Goal: Navigation & Orientation: Find specific page/section

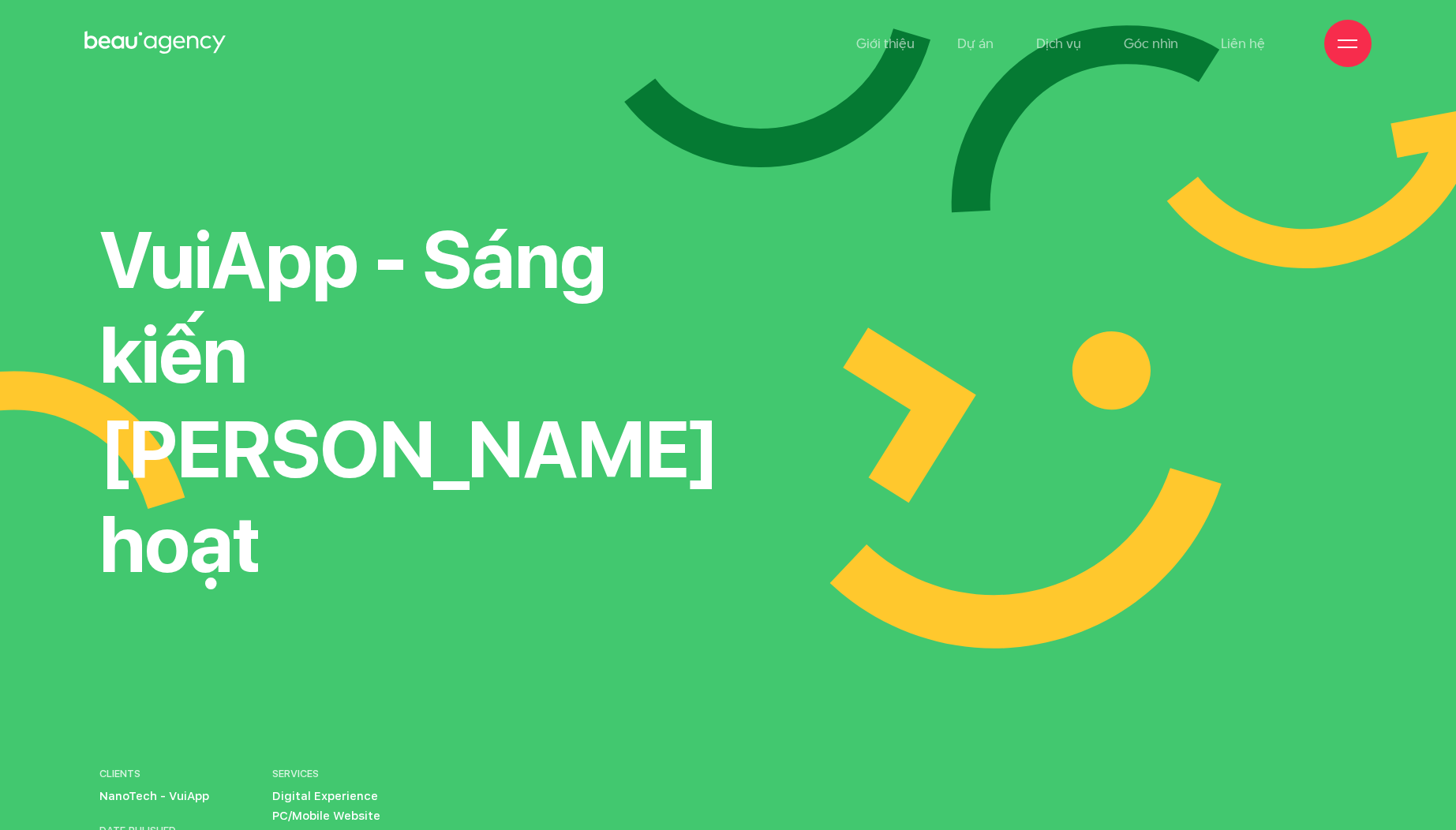
click at [147, 36] on icon at bounding box center [154, 43] width 142 height 27
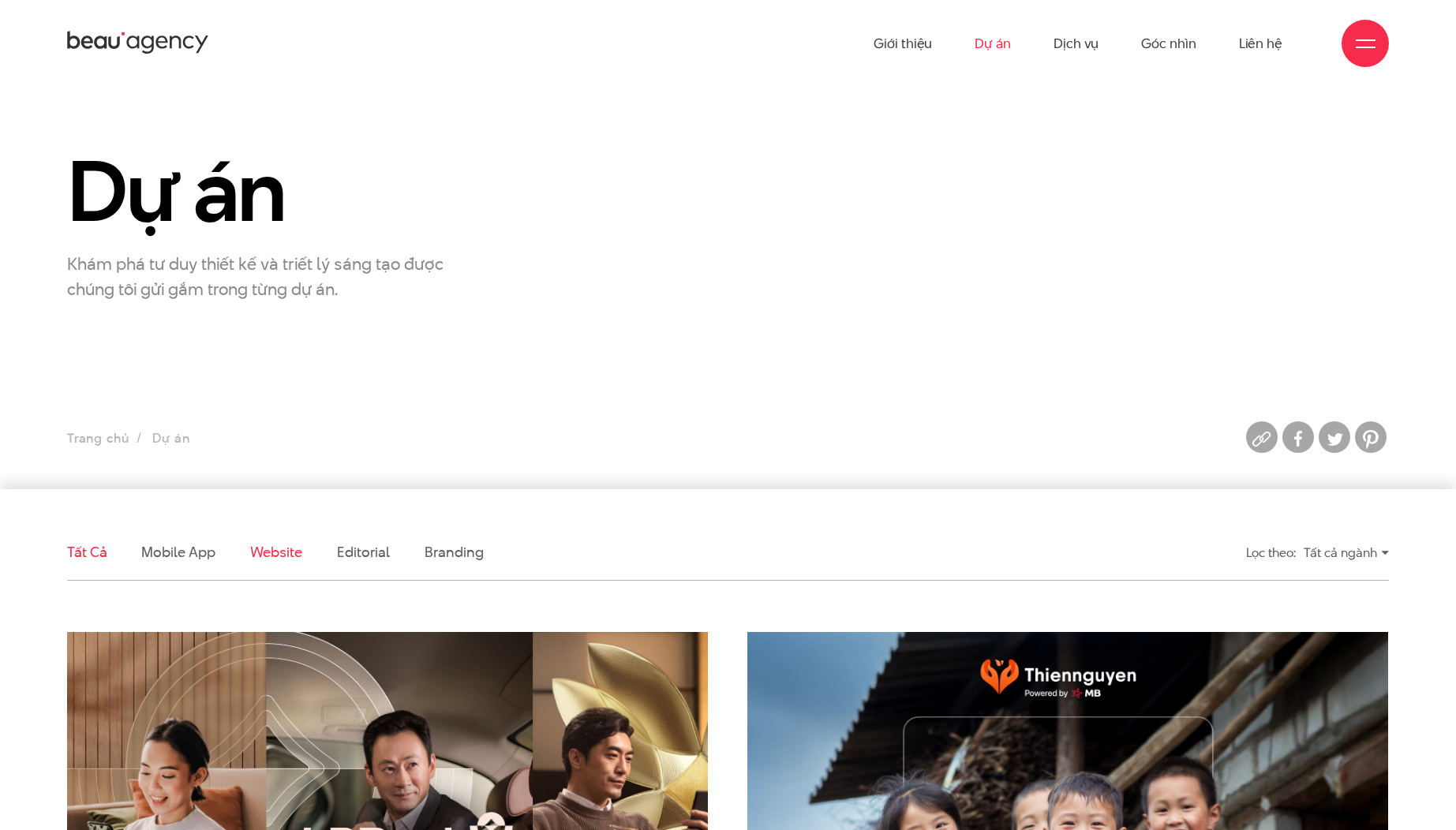
click at [281, 550] on link "Website" at bounding box center [276, 552] width 52 height 20
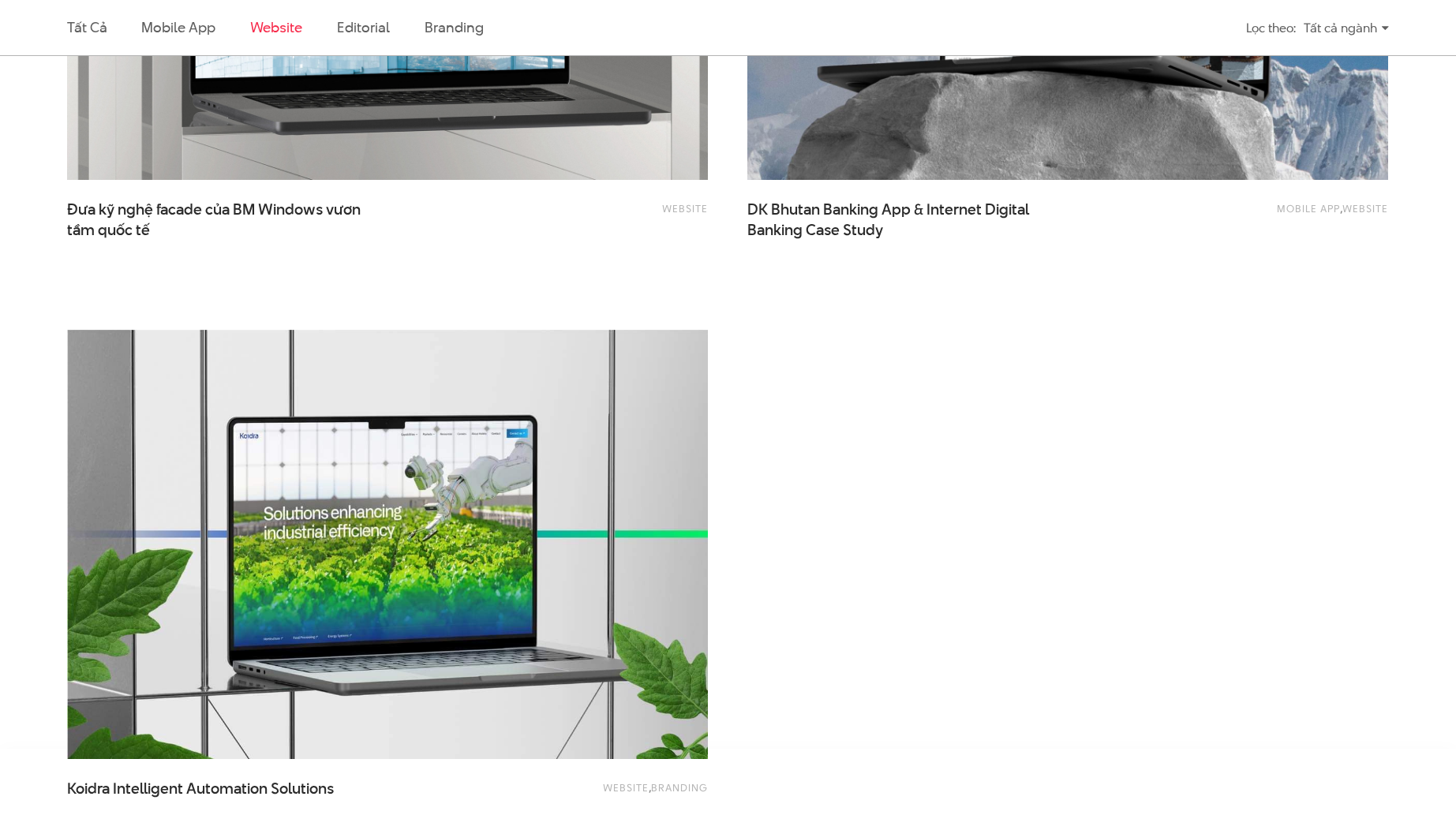
scroll to position [2937, 0]
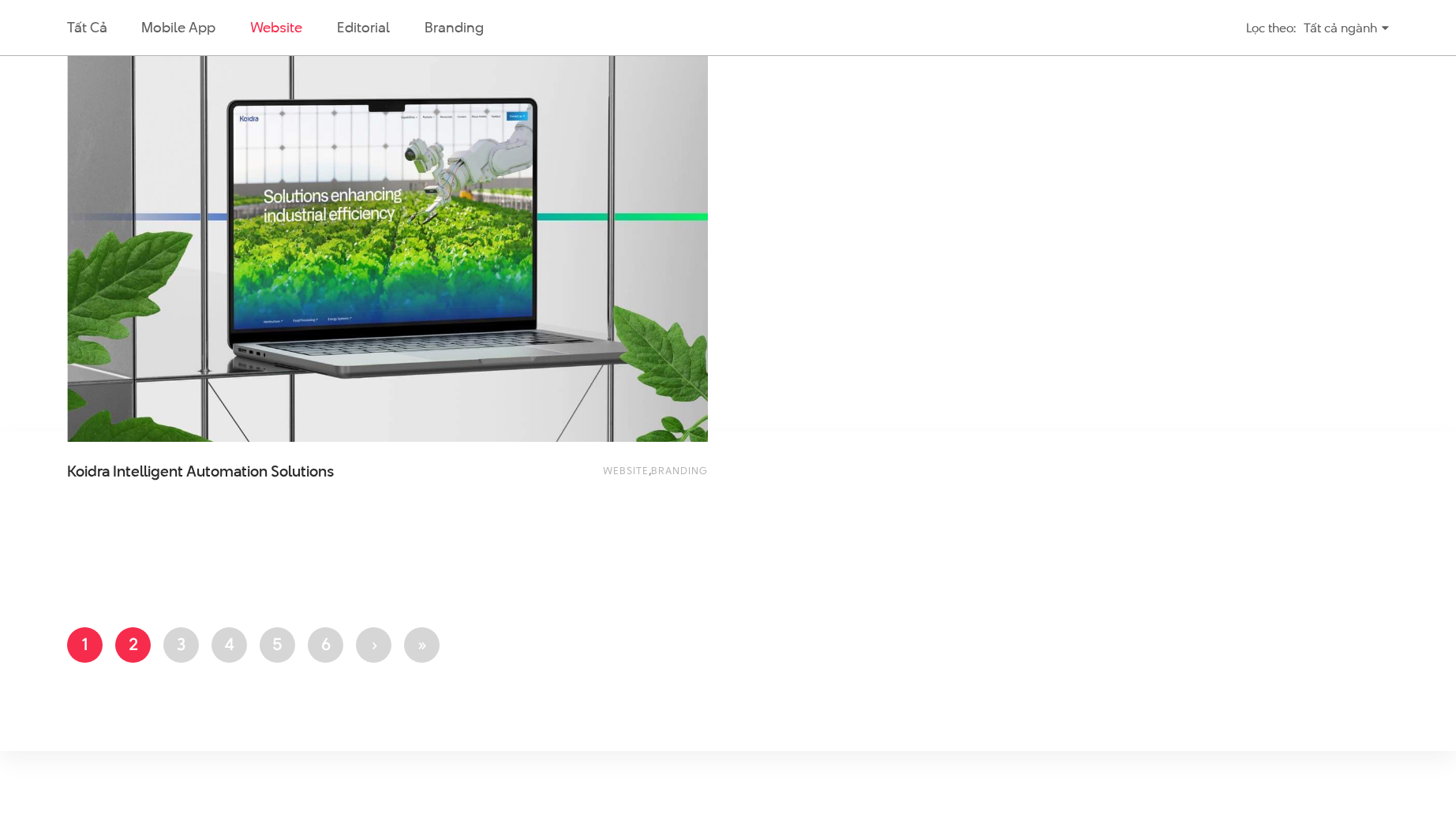
click at [137, 639] on link "Trang 2" at bounding box center [133, 645] width 35 height 35
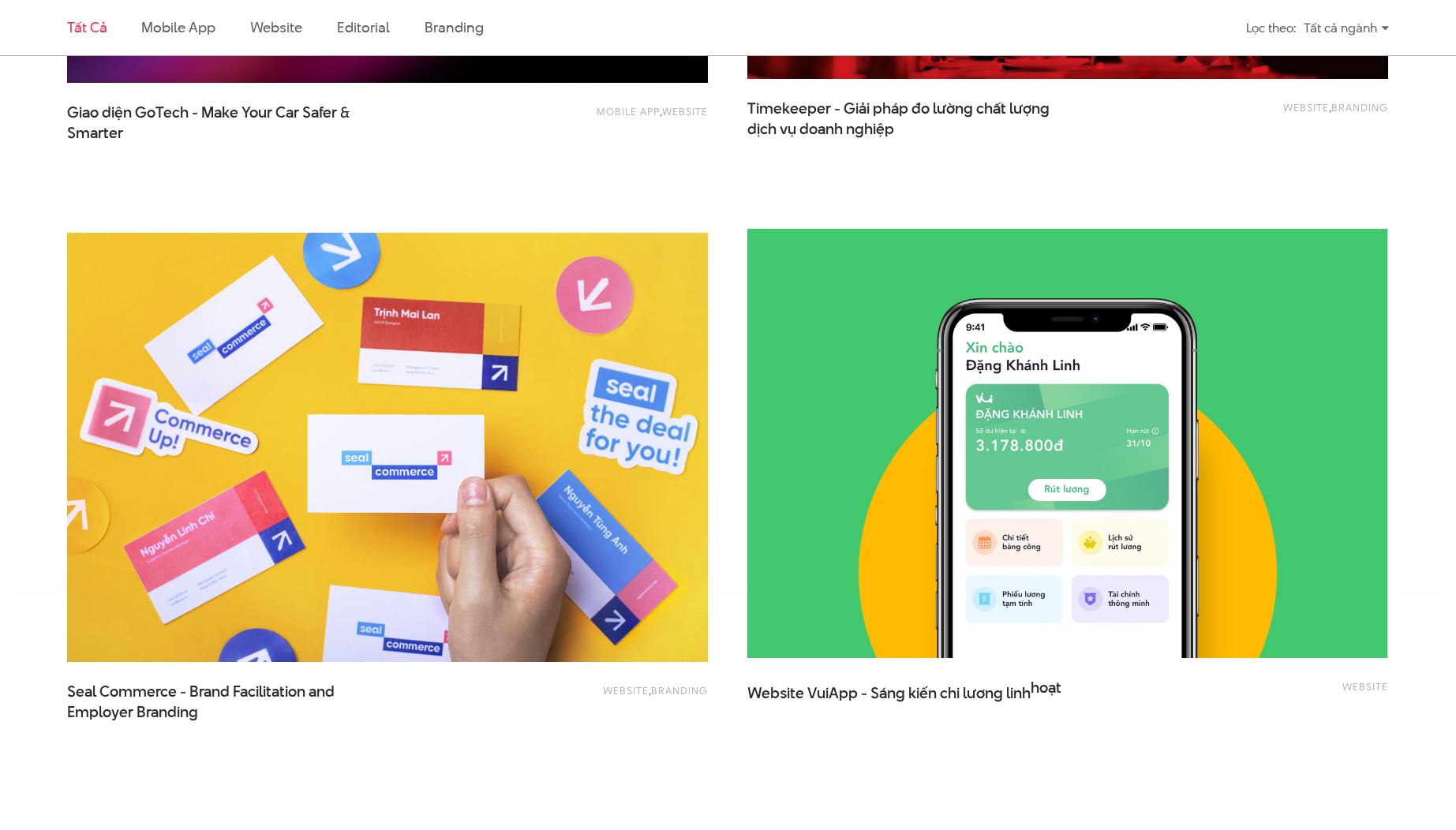
scroll to position [3466, 0]
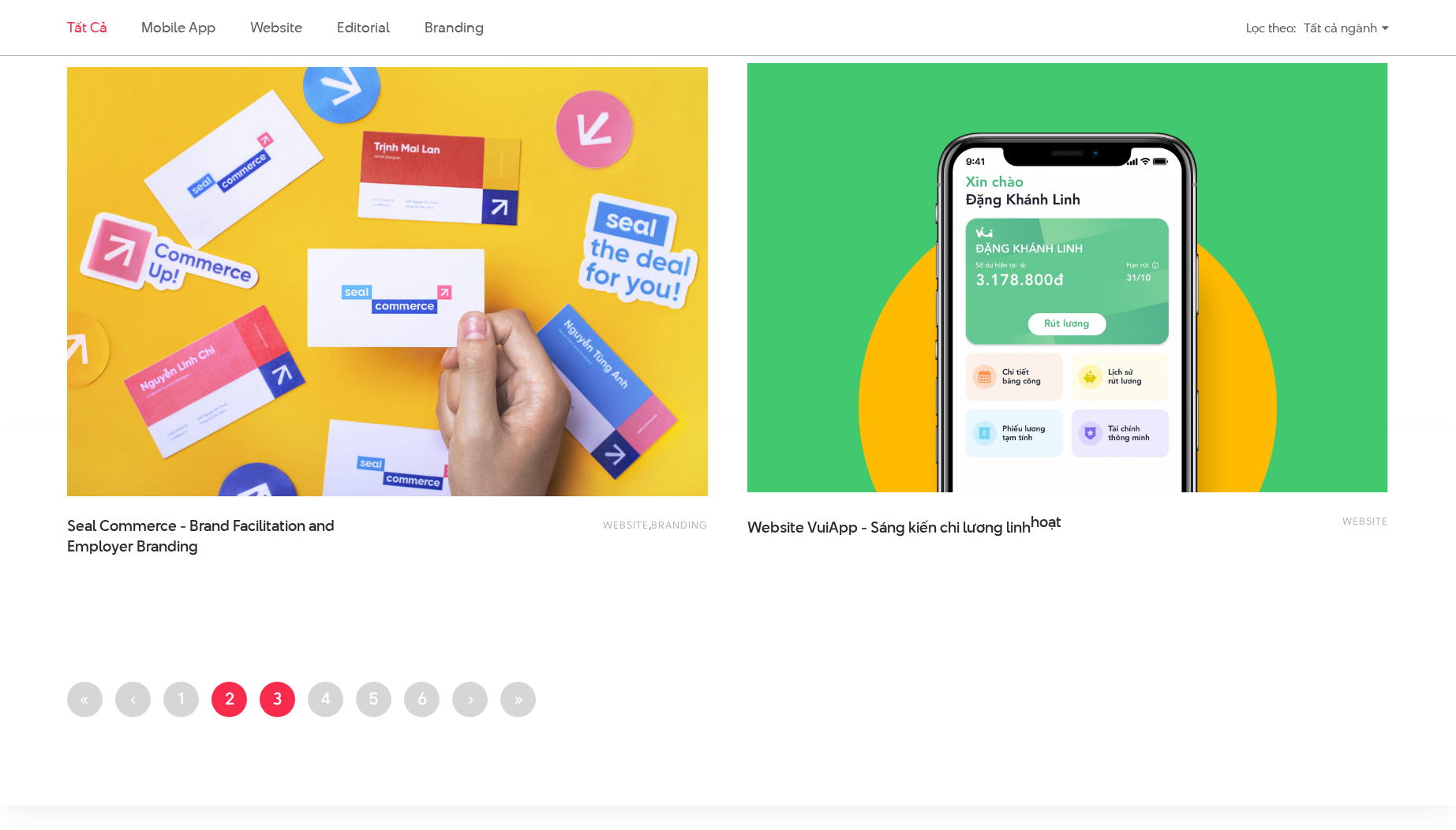
click at [264, 706] on link "Trang 3" at bounding box center [278, 700] width 35 height 35
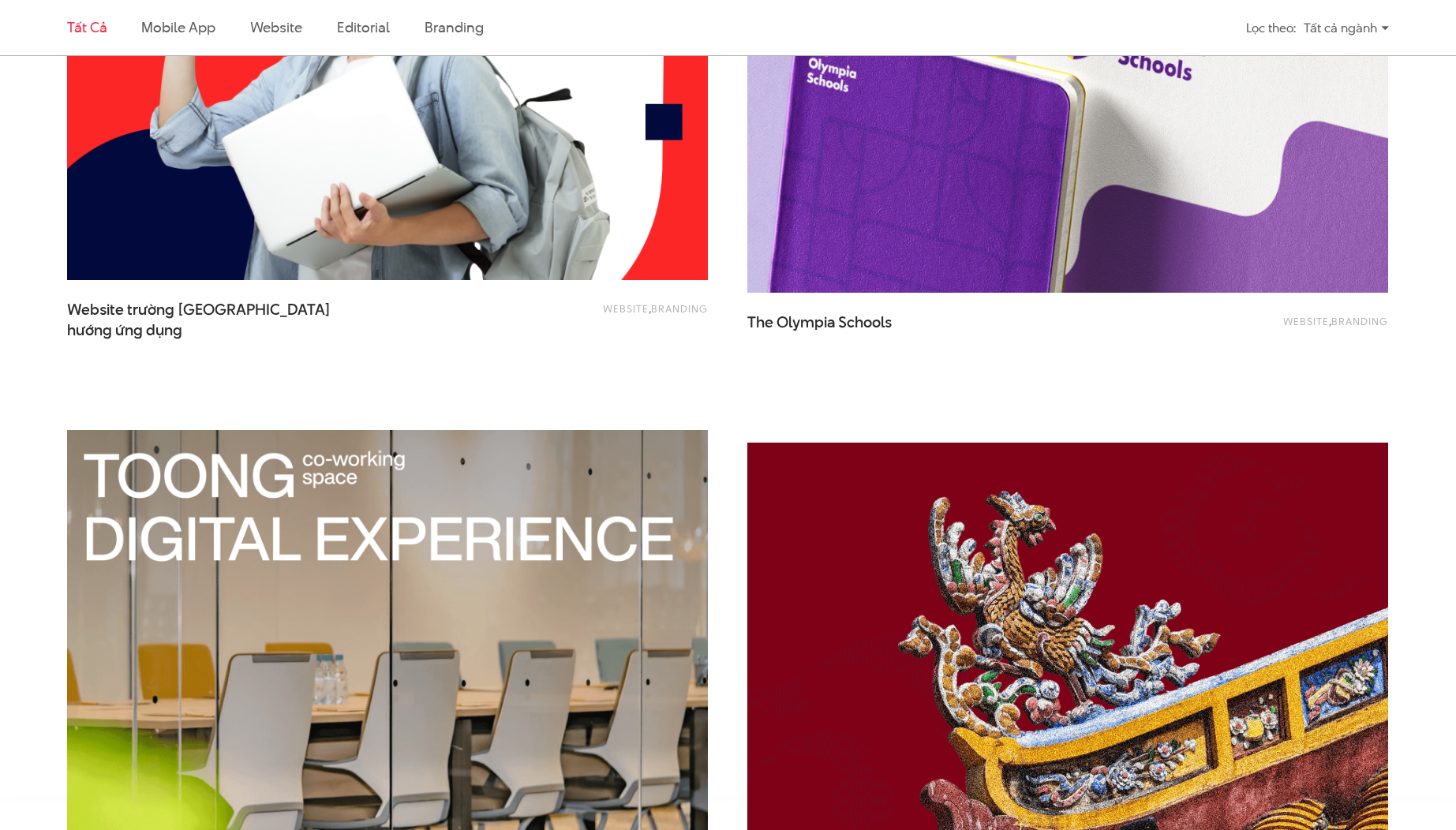
scroll to position [3653, 0]
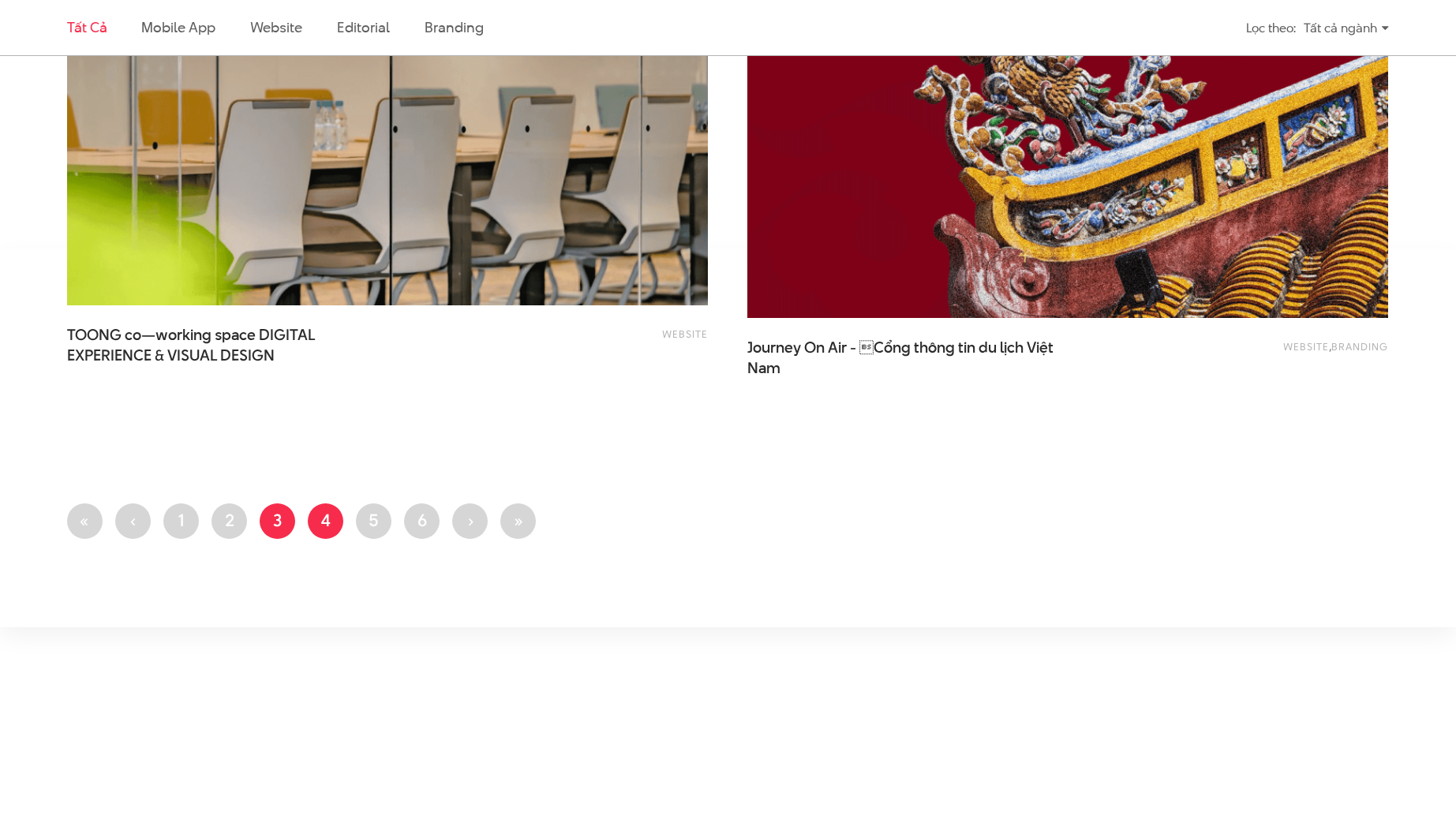
click at [330, 525] on link "Trang 4" at bounding box center [325, 521] width 35 height 35
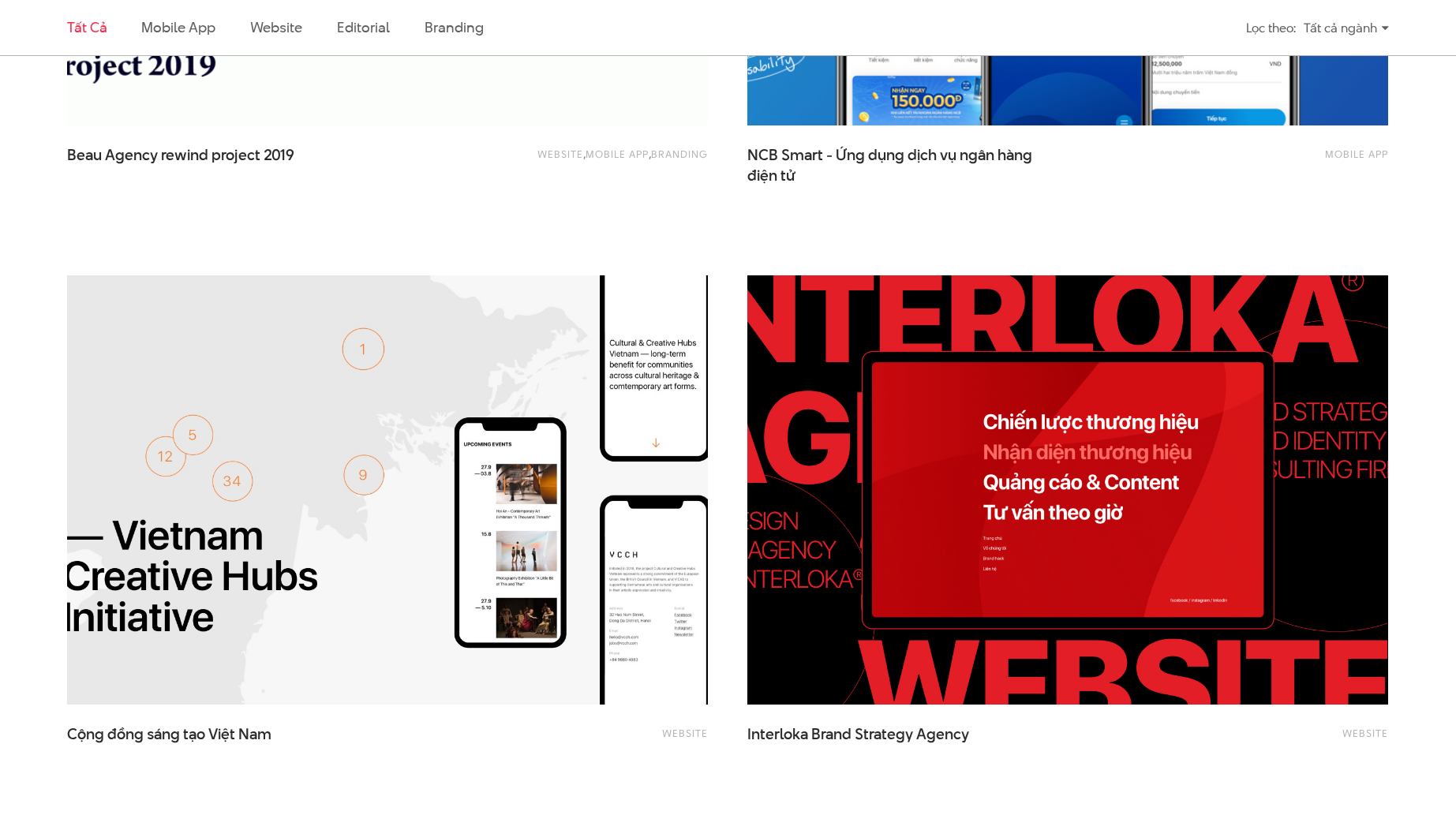
scroll to position [1073, 0]
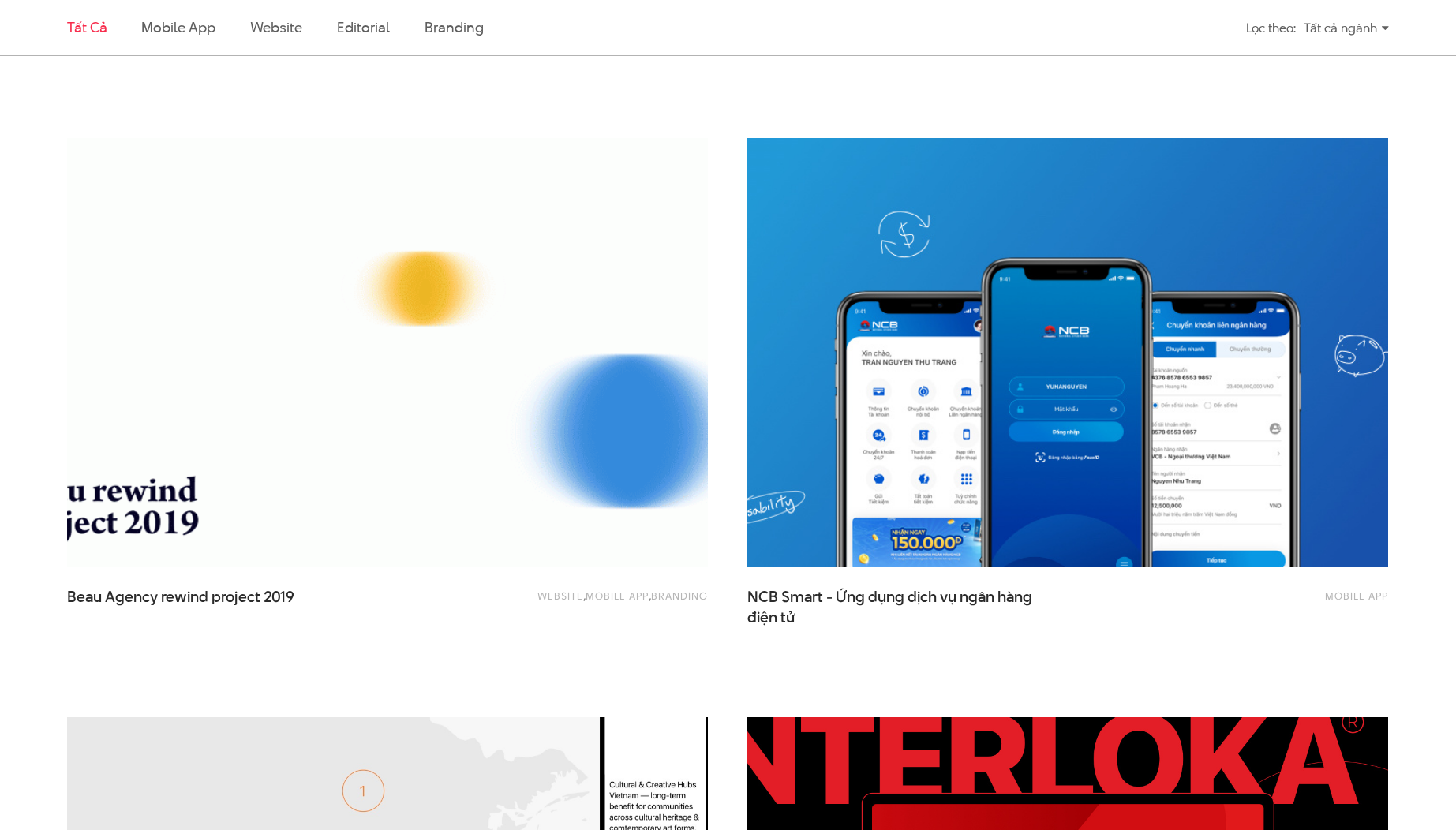
click at [539, 389] on img at bounding box center [387, 352] width 705 height 472
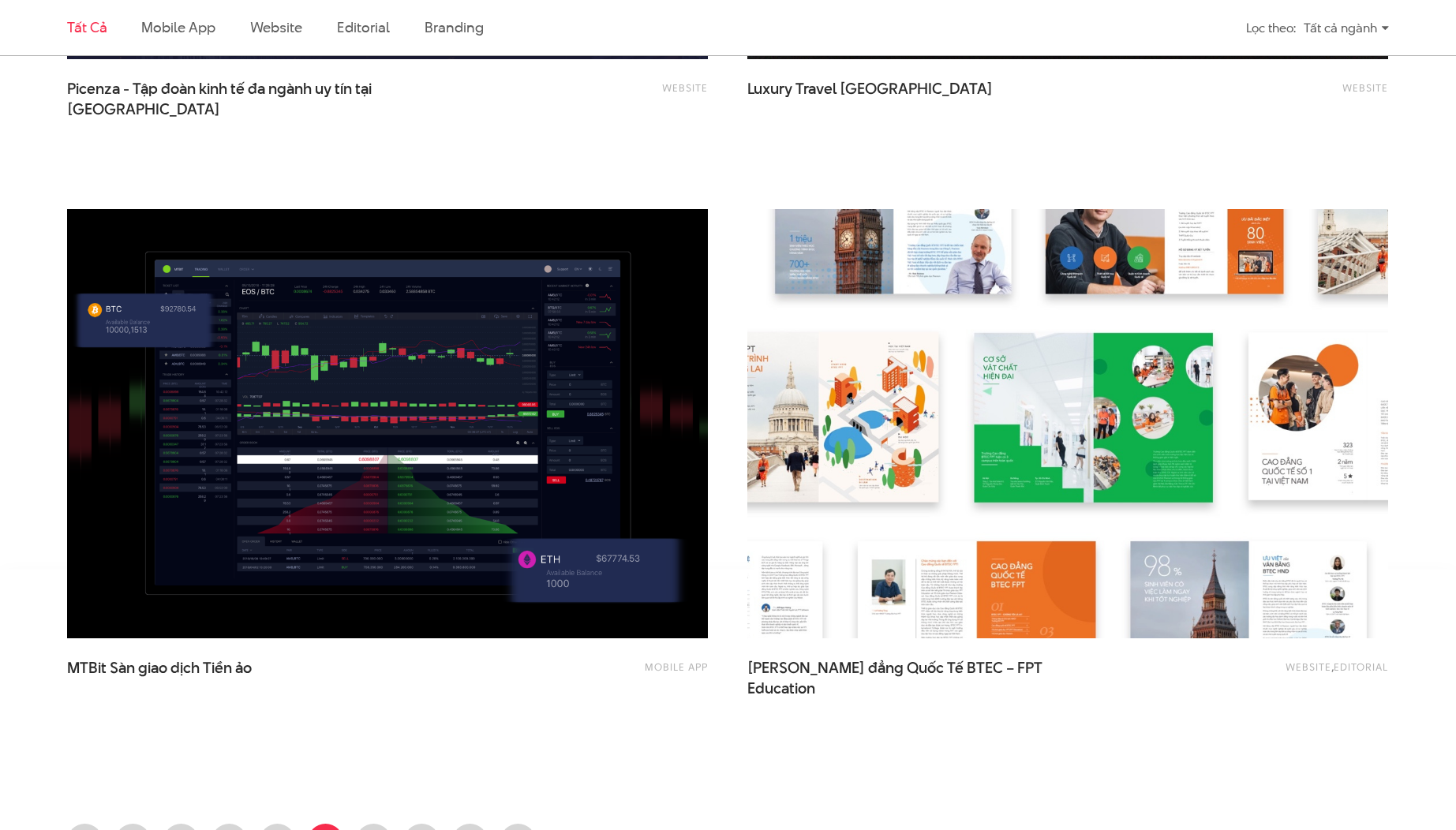
scroll to position [4025, 0]
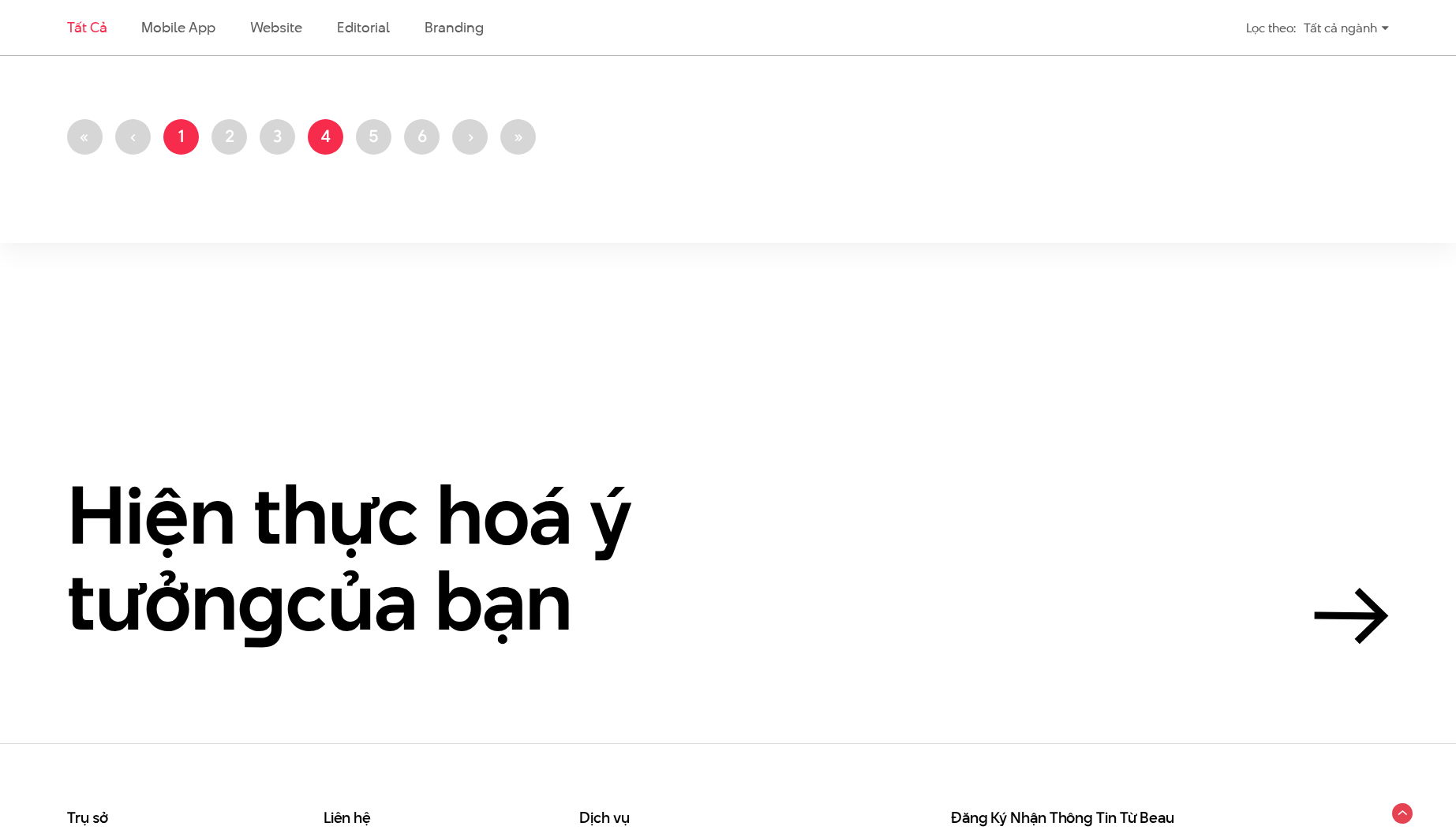
click at [194, 140] on link "Trang 1" at bounding box center [181, 137] width 35 height 35
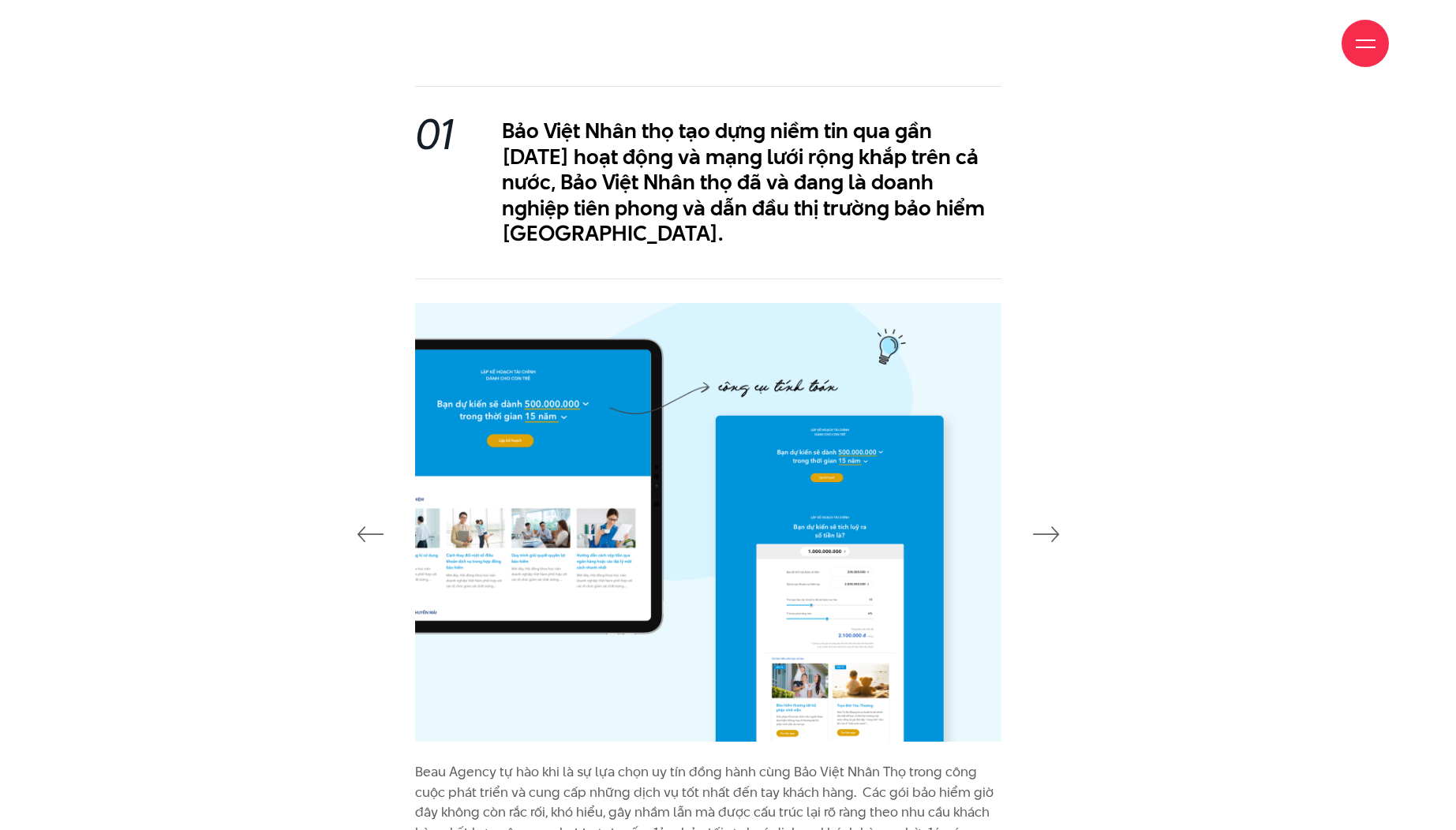
scroll to position [2757, 0]
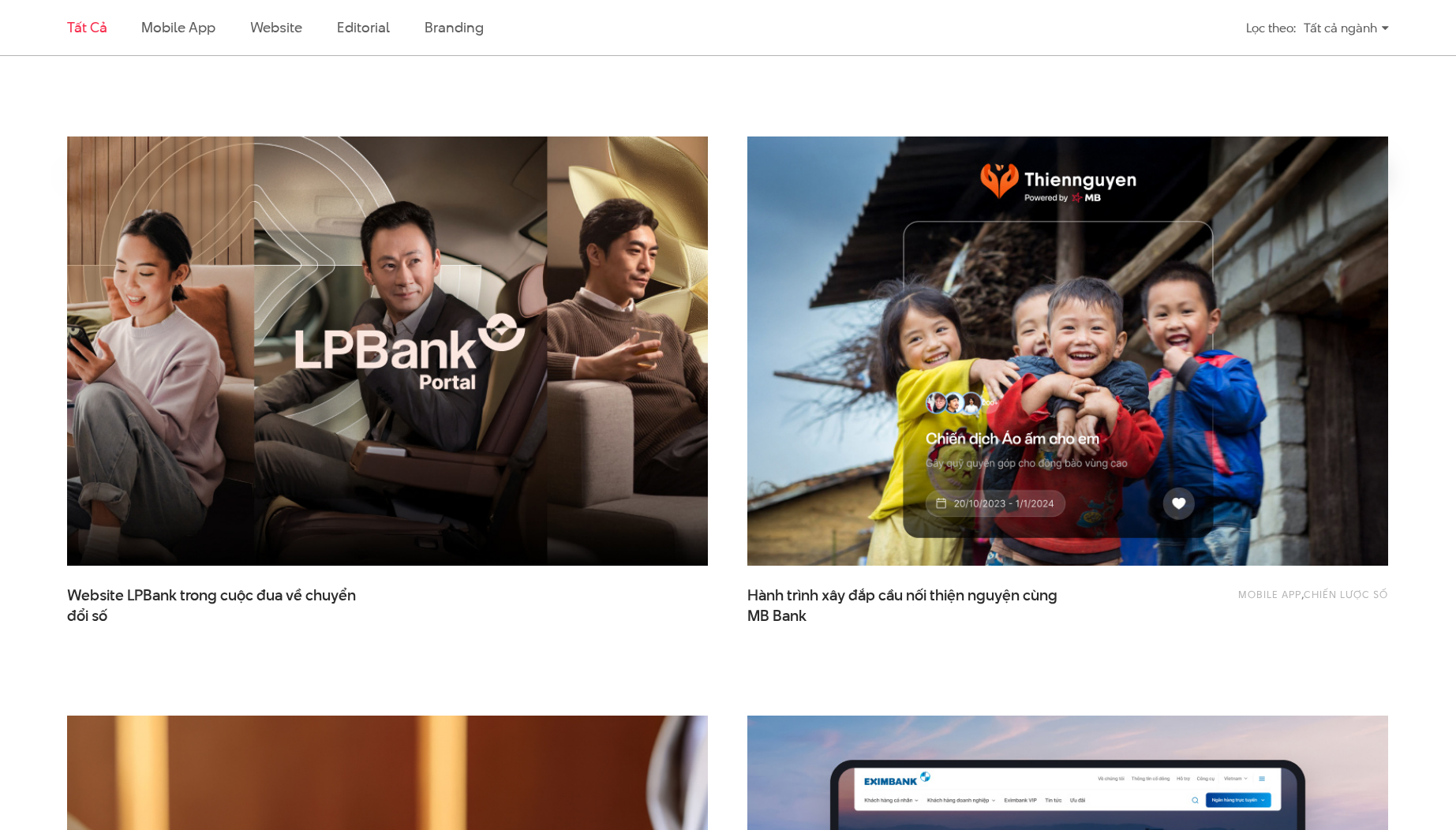
scroll to position [1017, 0]
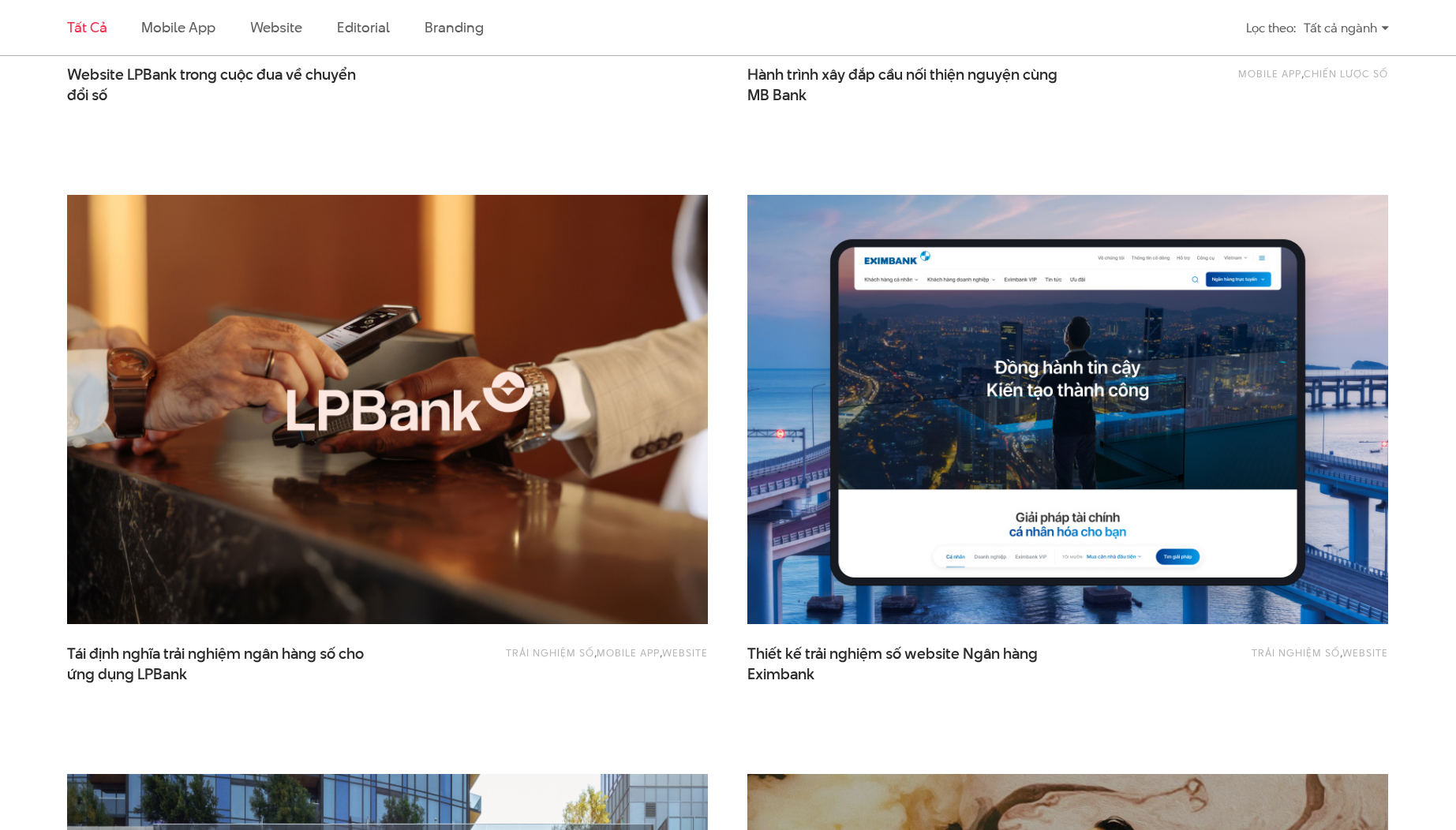
click at [453, 281] on img at bounding box center [387, 410] width 705 height 472
